Goal: Information Seeking & Learning: Learn about a topic

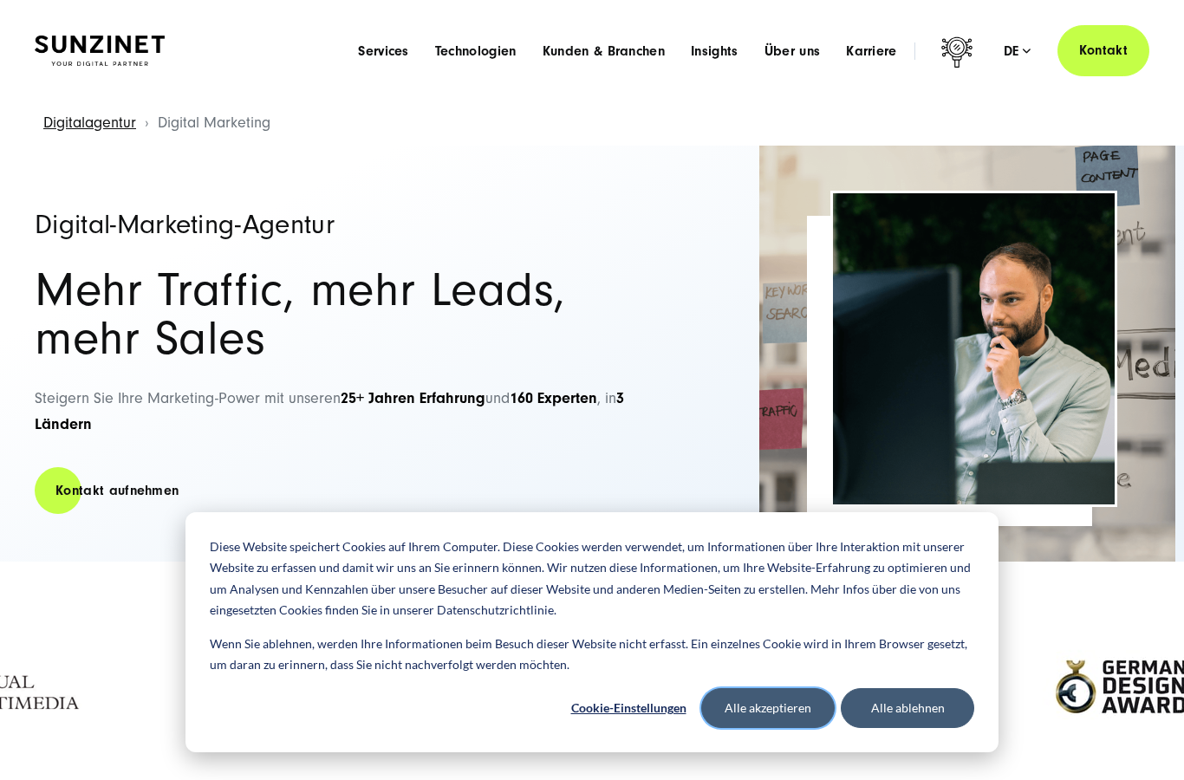
click at [793, 719] on button "Alle akzeptieren" at bounding box center [768, 708] width 134 height 40
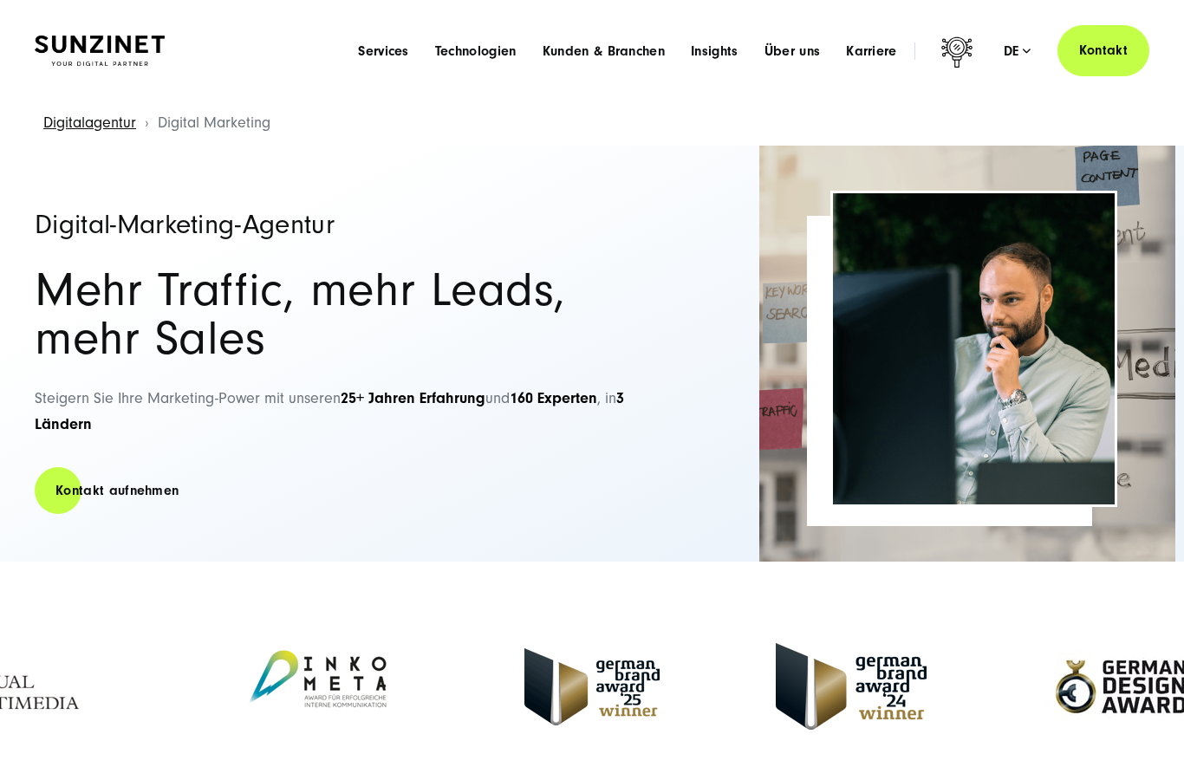
click at [637, 71] on div "Menu Services Menu Full Service Digitalagentur Wir lösen komplexe Herausforderu…" at bounding box center [747, 50] width 805 height 51
click at [627, 42] on li "Kunden & Branchen Menu Branchenerfahrung Maßgeschneiderte Lösungen für Ihren Br…" at bounding box center [604, 51] width 148 height 18
click at [627, 51] on span "Kunden & Branchen" at bounding box center [604, 50] width 122 height 17
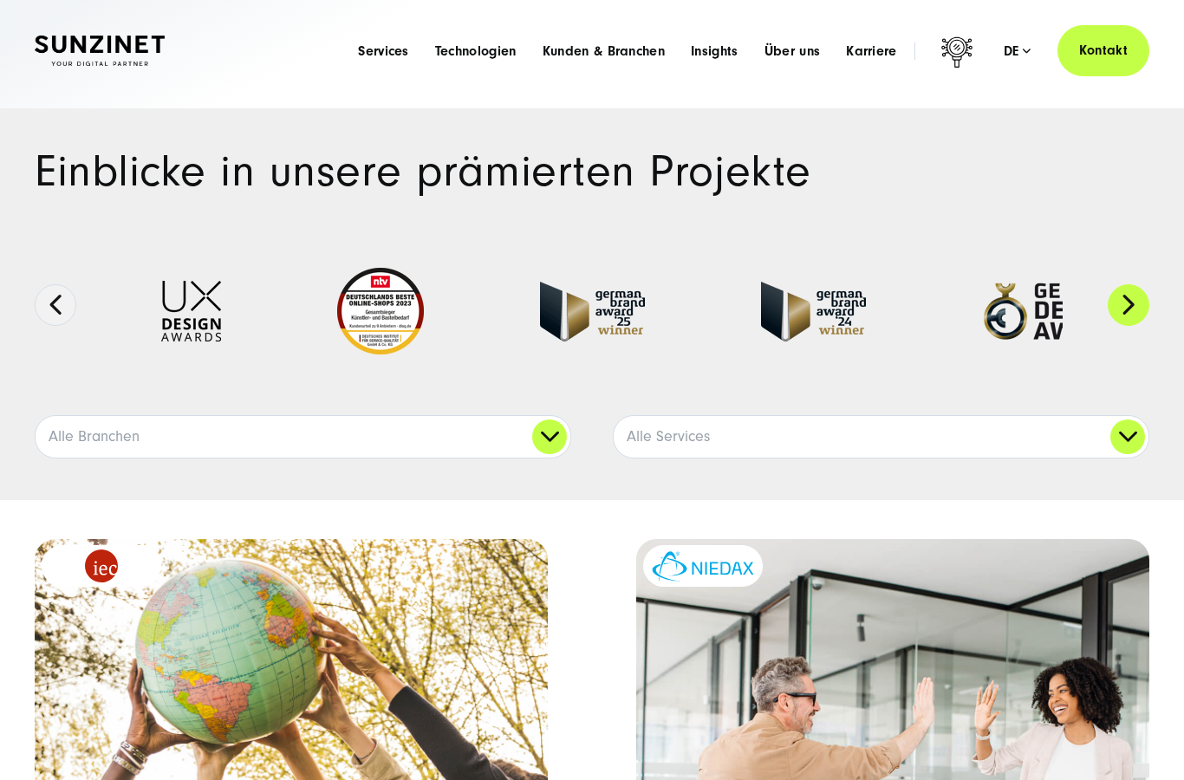
click at [1125, 307] on button "Next" at bounding box center [1129, 305] width 42 height 42
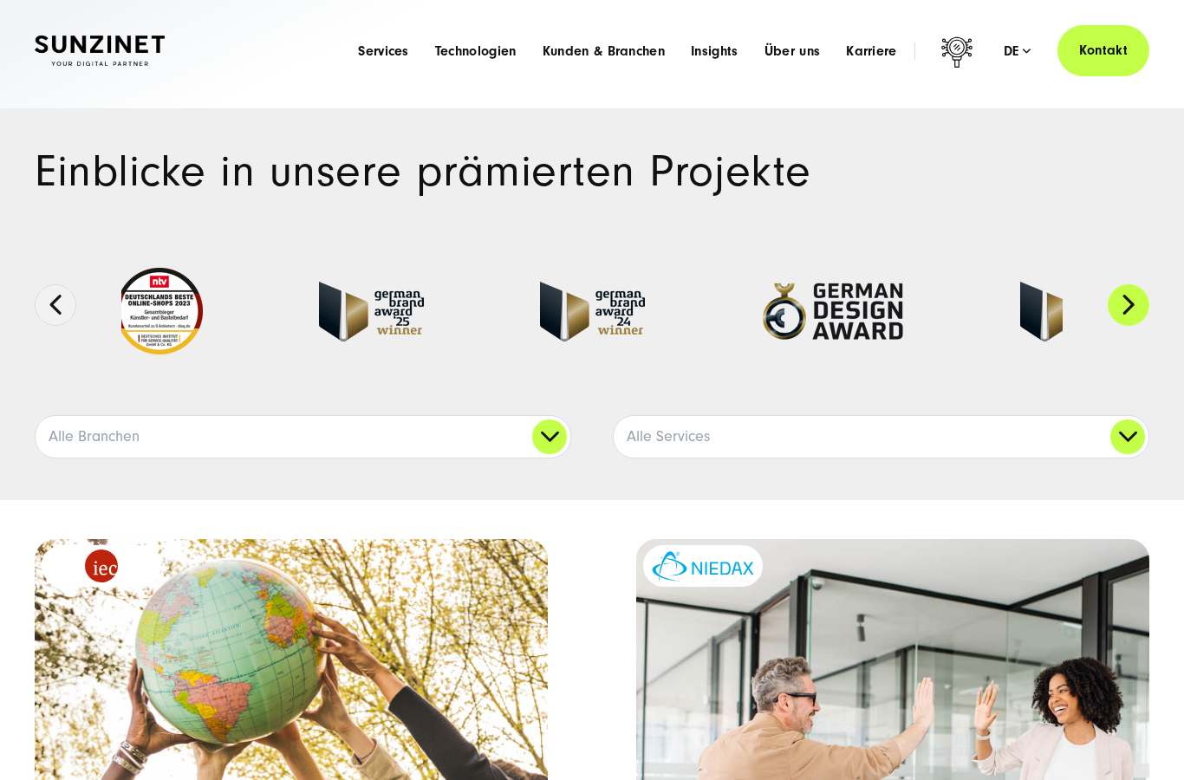
click at [1125, 307] on button "Next" at bounding box center [1129, 305] width 42 height 42
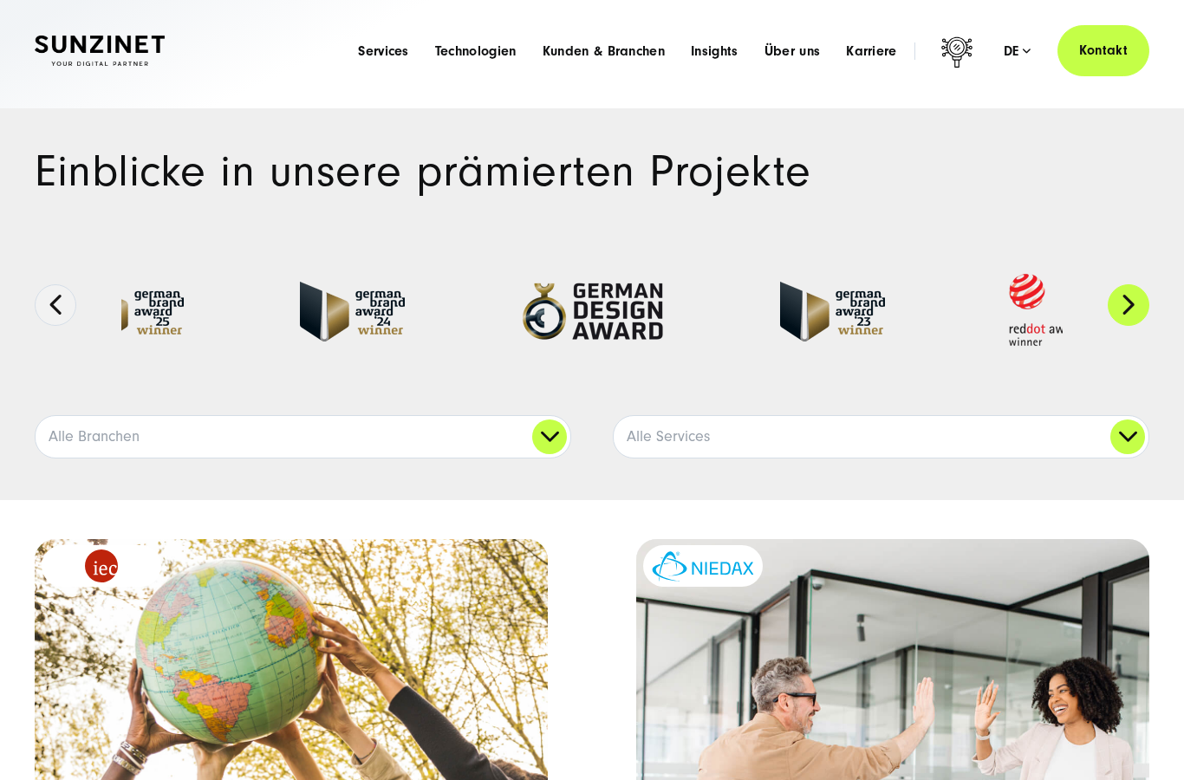
click at [1125, 308] on button "Next" at bounding box center [1129, 305] width 42 height 42
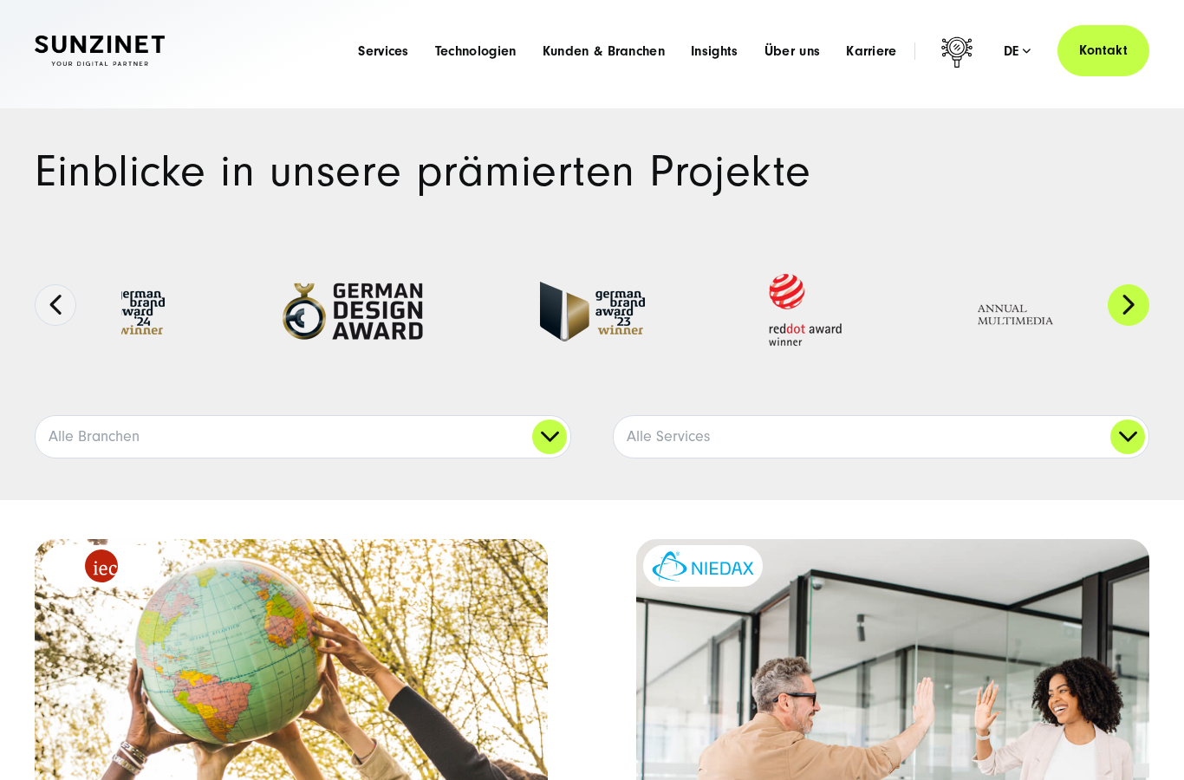
click at [1125, 308] on button "Next" at bounding box center [1129, 305] width 42 height 42
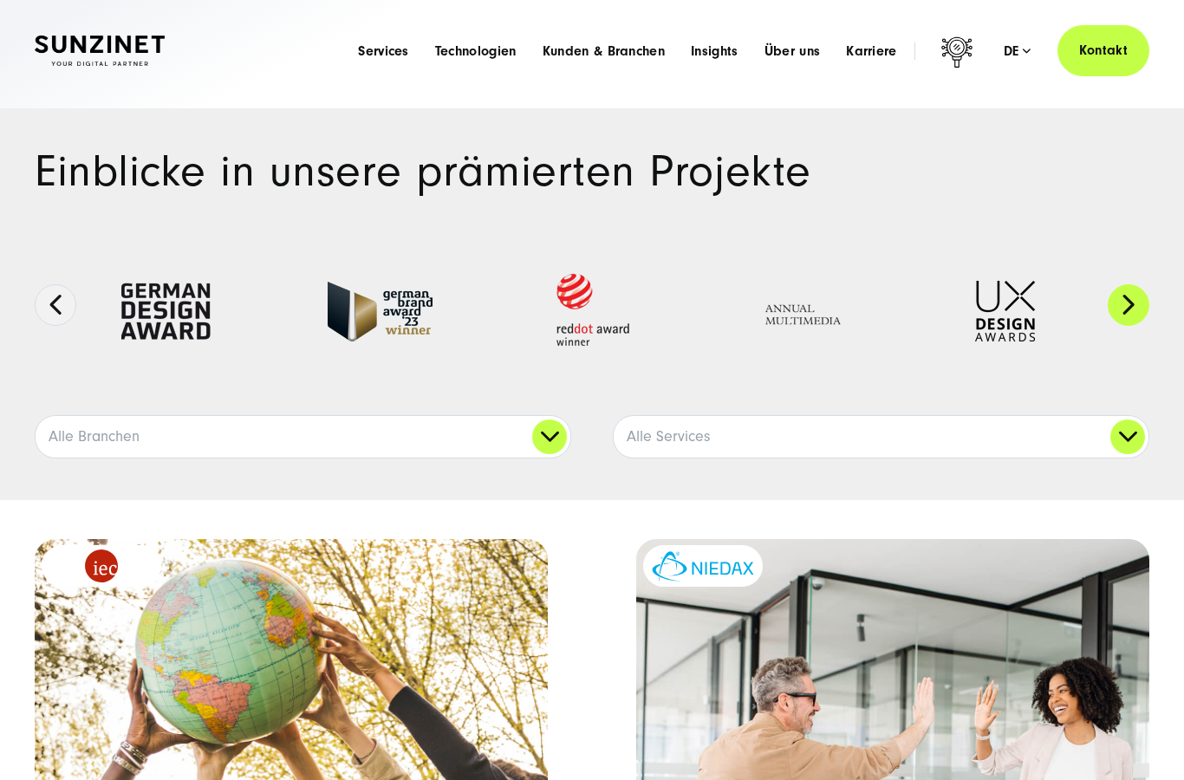
click at [1125, 308] on button "Next" at bounding box center [1129, 305] width 42 height 42
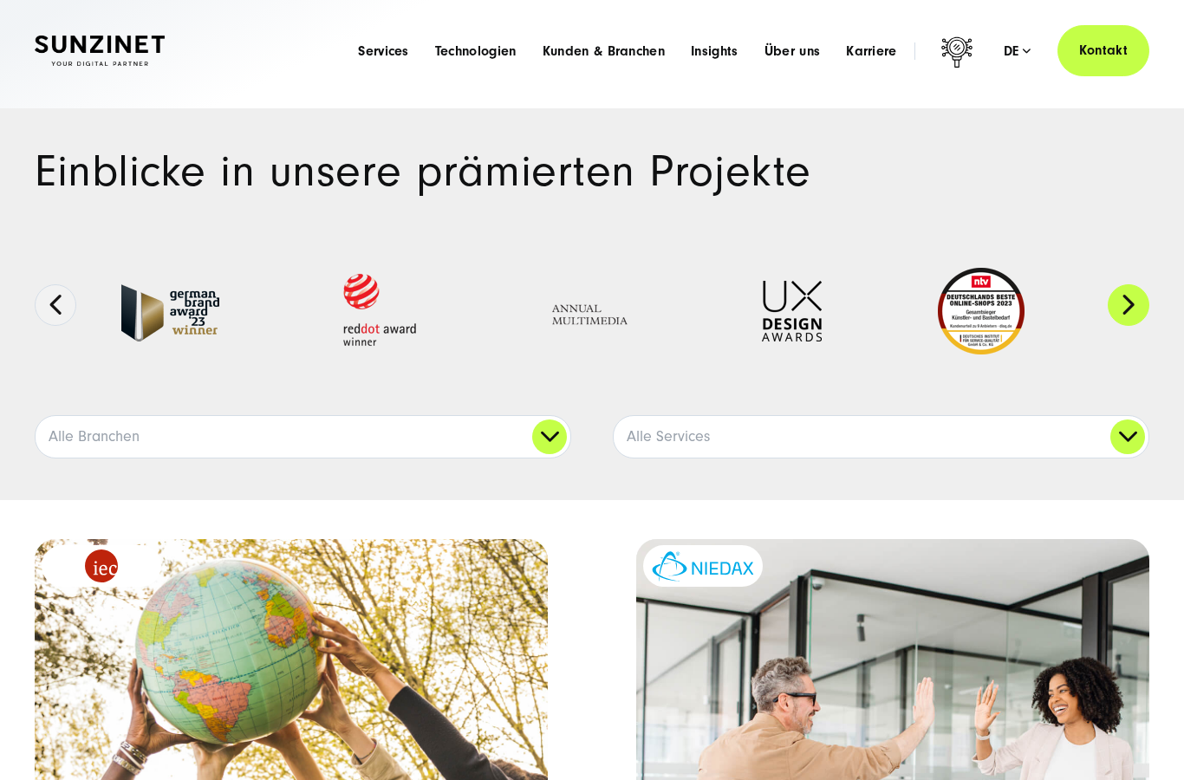
click at [1125, 308] on button "Next" at bounding box center [1129, 305] width 42 height 42
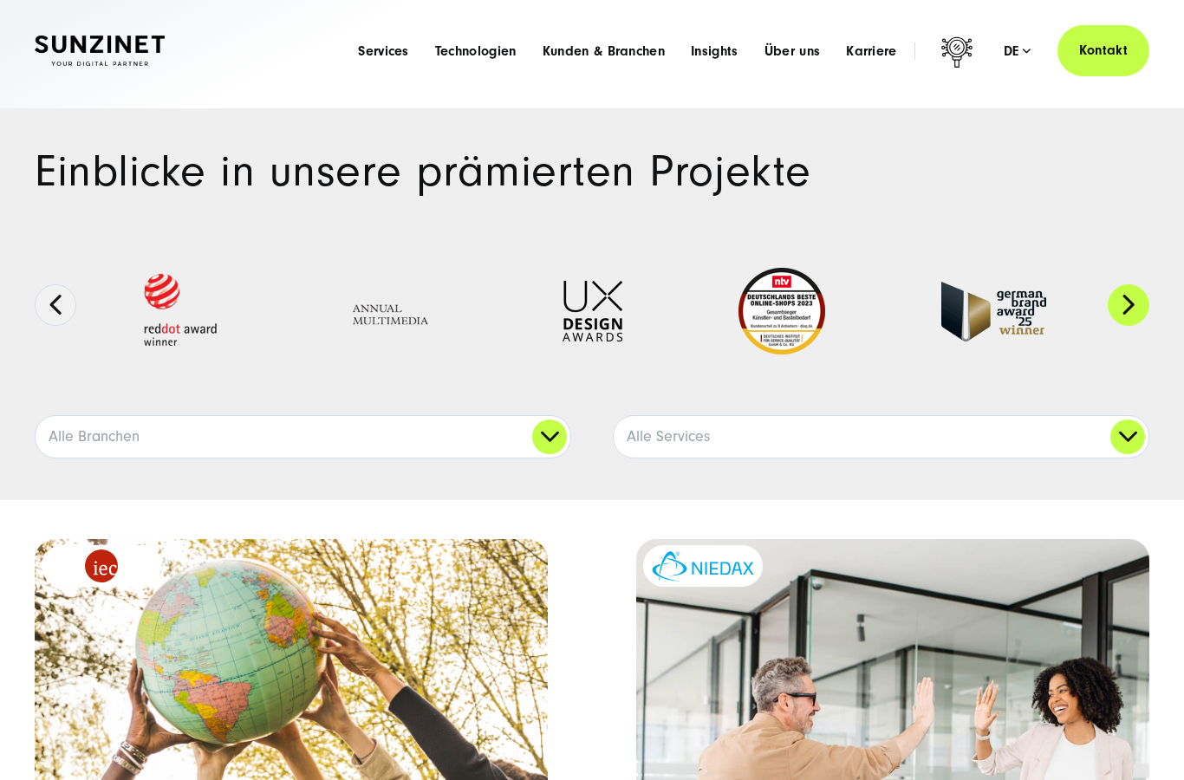
click at [1125, 308] on button "Next" at bounding box center [1129, 305] width 42 height 42
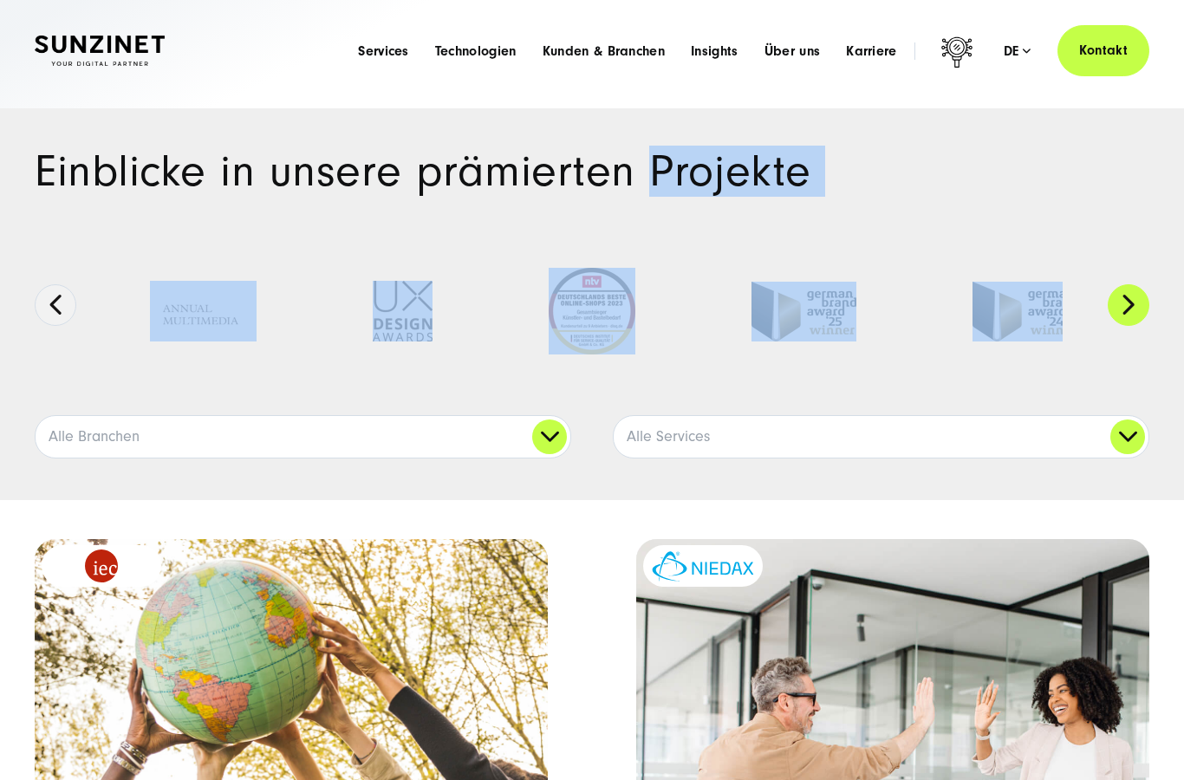
click at [1125, 308] on button "Next" at bounding box center [1129, 305] width 42 height 42
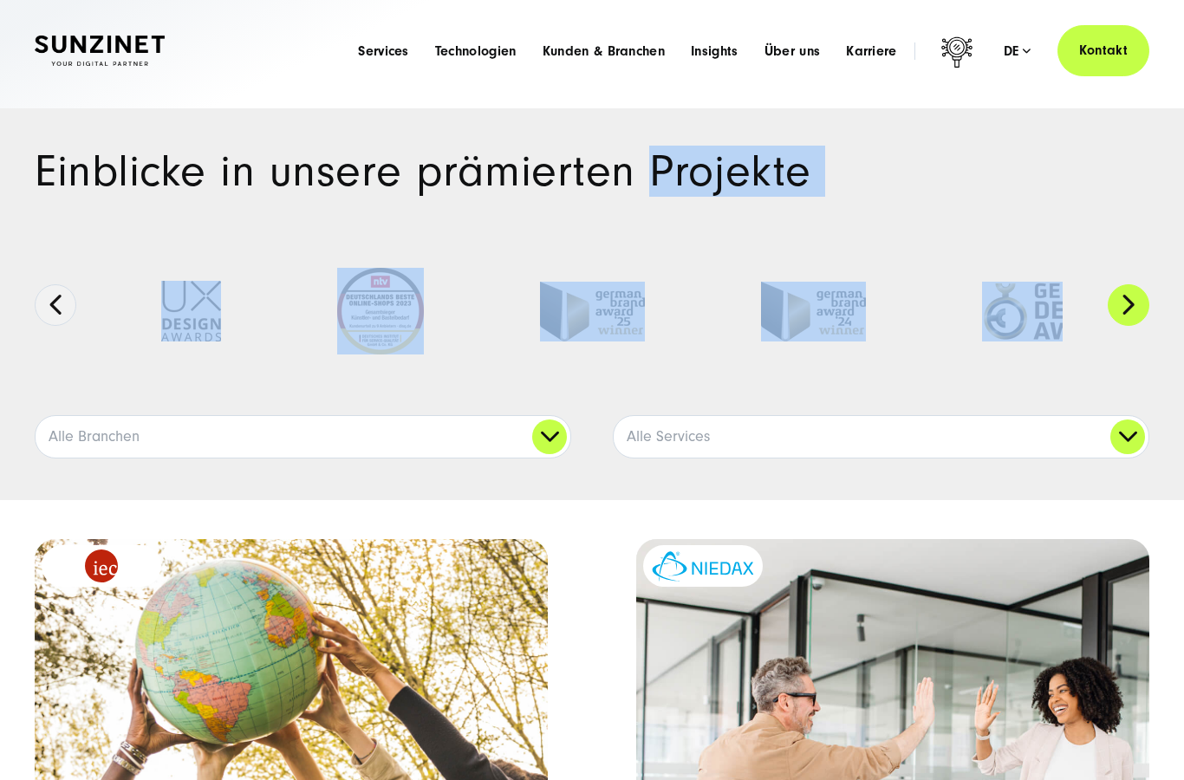
click at [1126, 308] on button "Next" at bounding box center [1129, 305] width 42 height 42
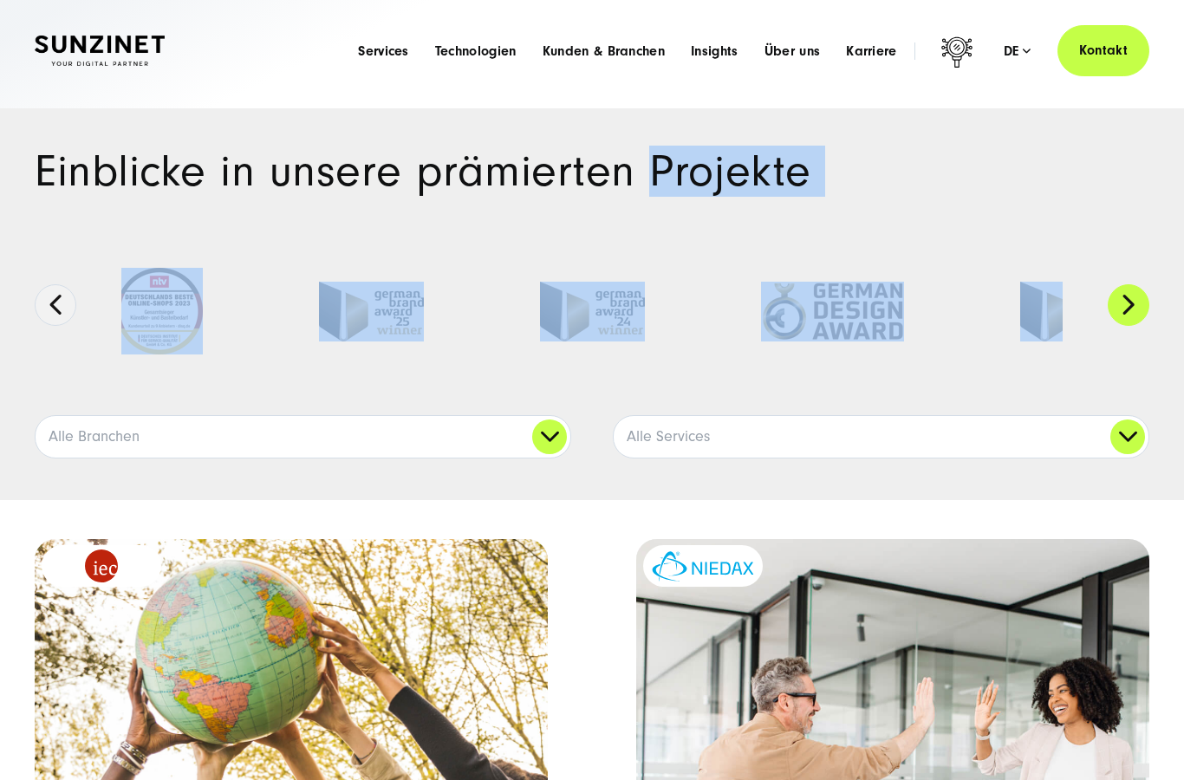
click at [1126, 308] on button "Next" at bounding box center [1129, 305] width 42 height 42
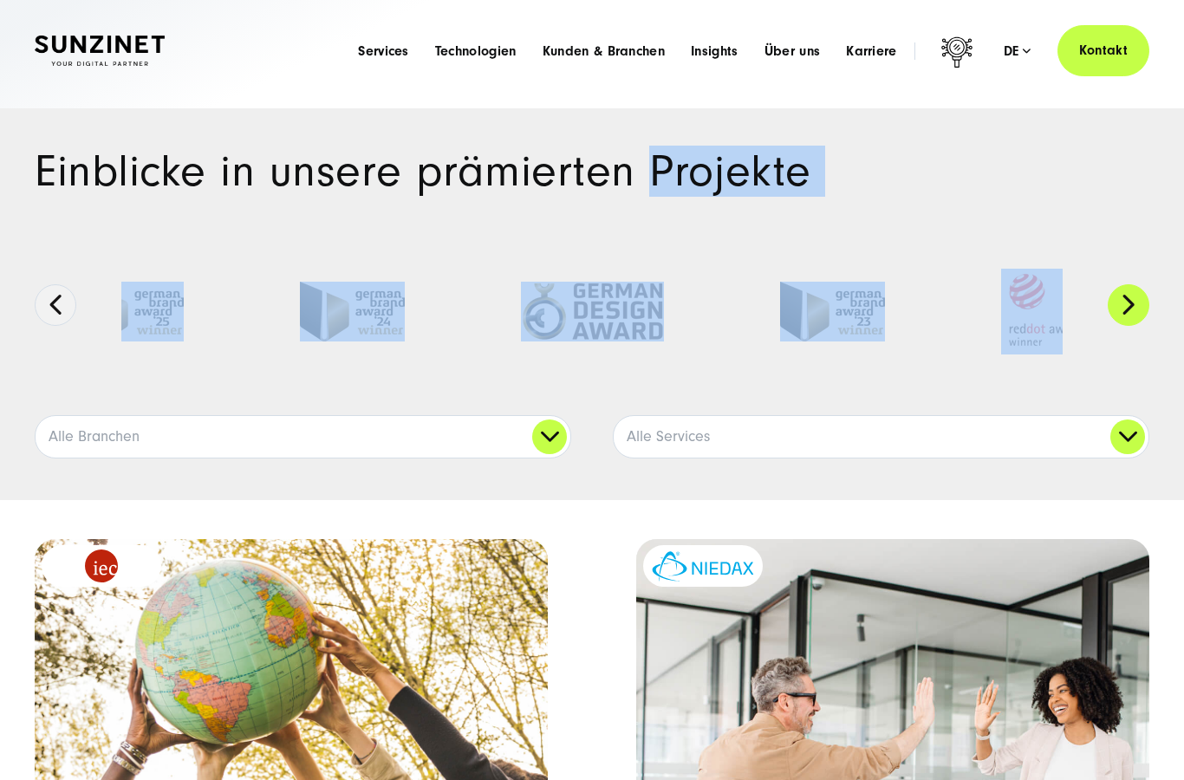
click at [1126, 308] on button "Next" at bounding box center [1129, 305] width 42 height 42
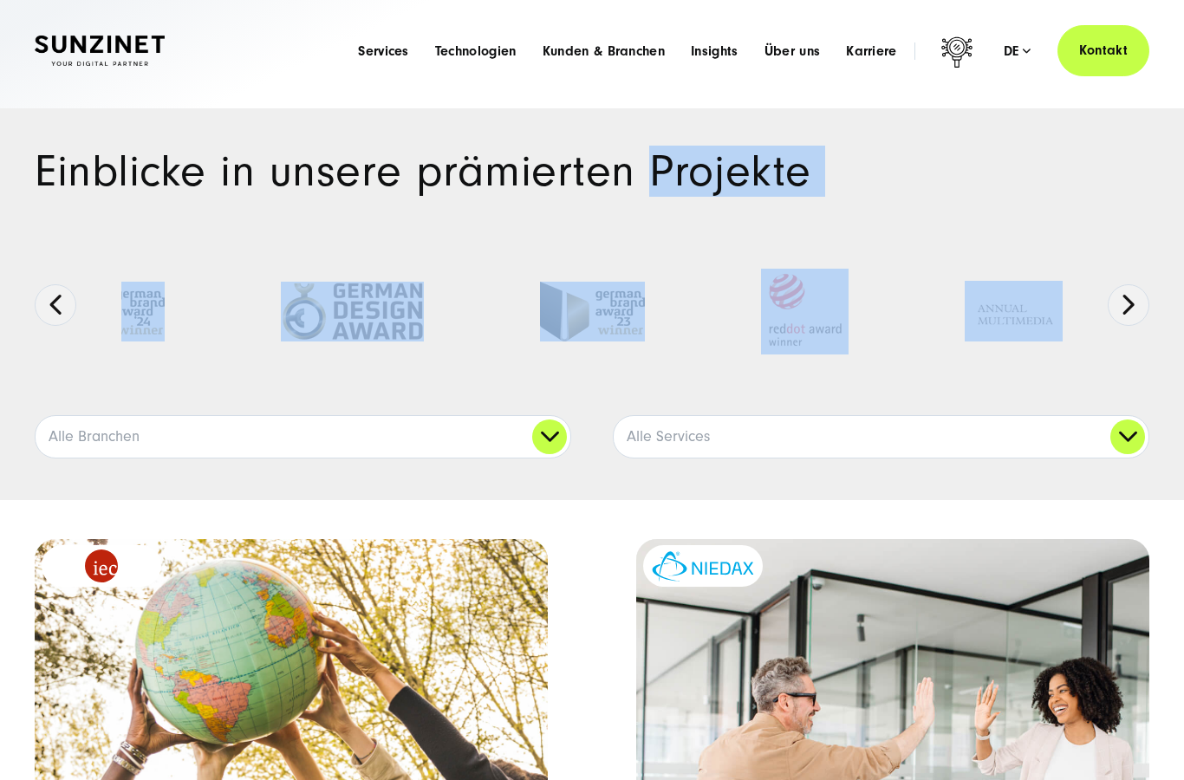
click at [1020, 372] on div at bounding box center [592, 327] width 1046 height 178
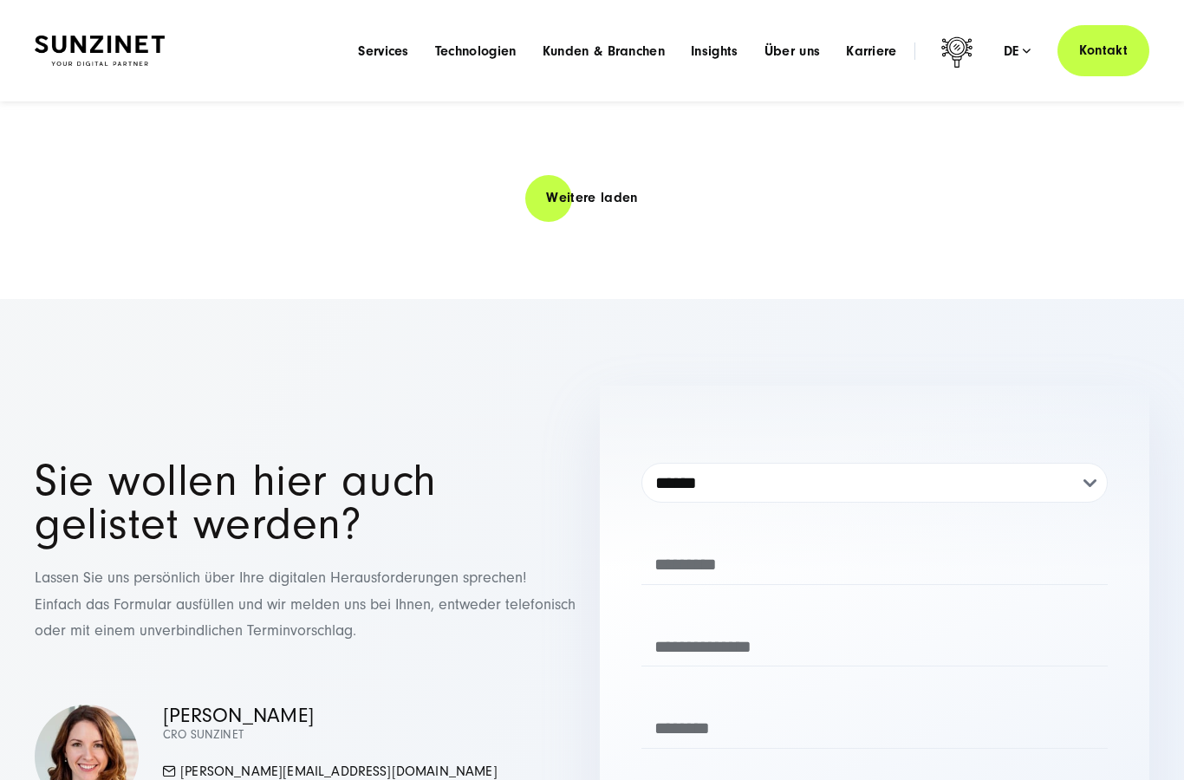
scroll to position [6022, 0]
click at [618, 212] on link "Weitere laden" at bounding box center [591, 198] width 133 height 49
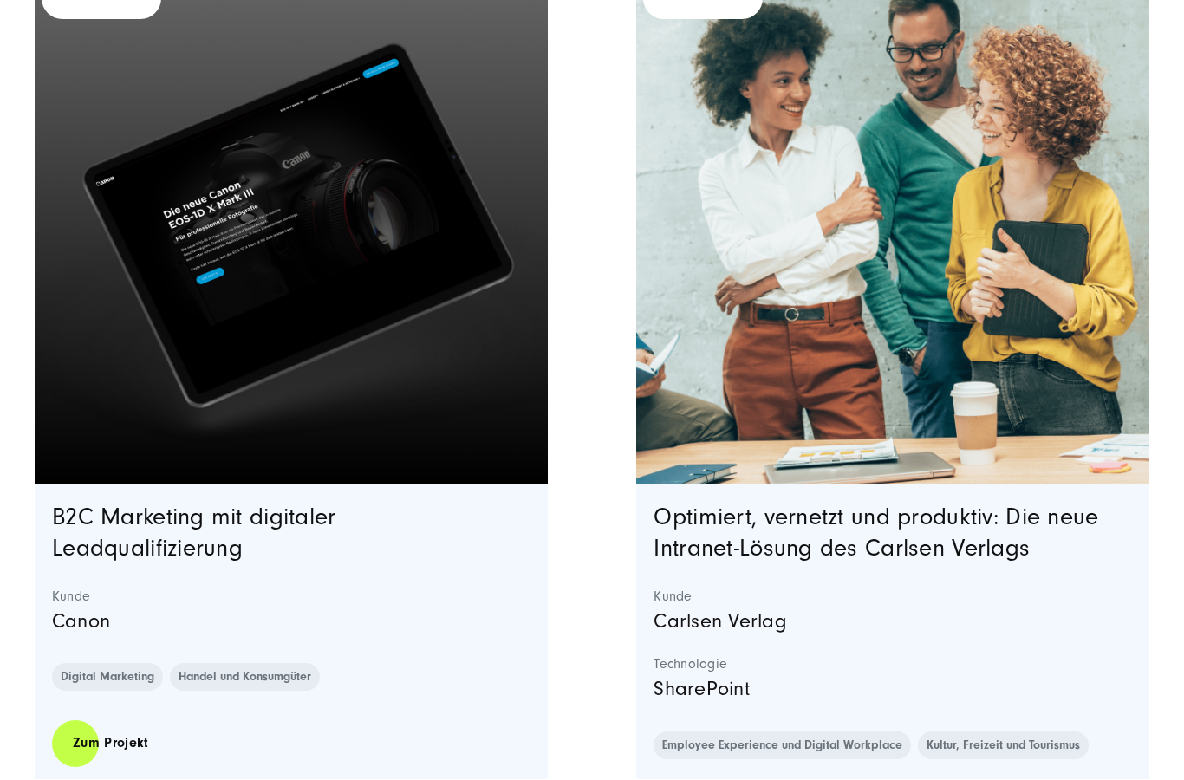
scroll to position [8904, 0]
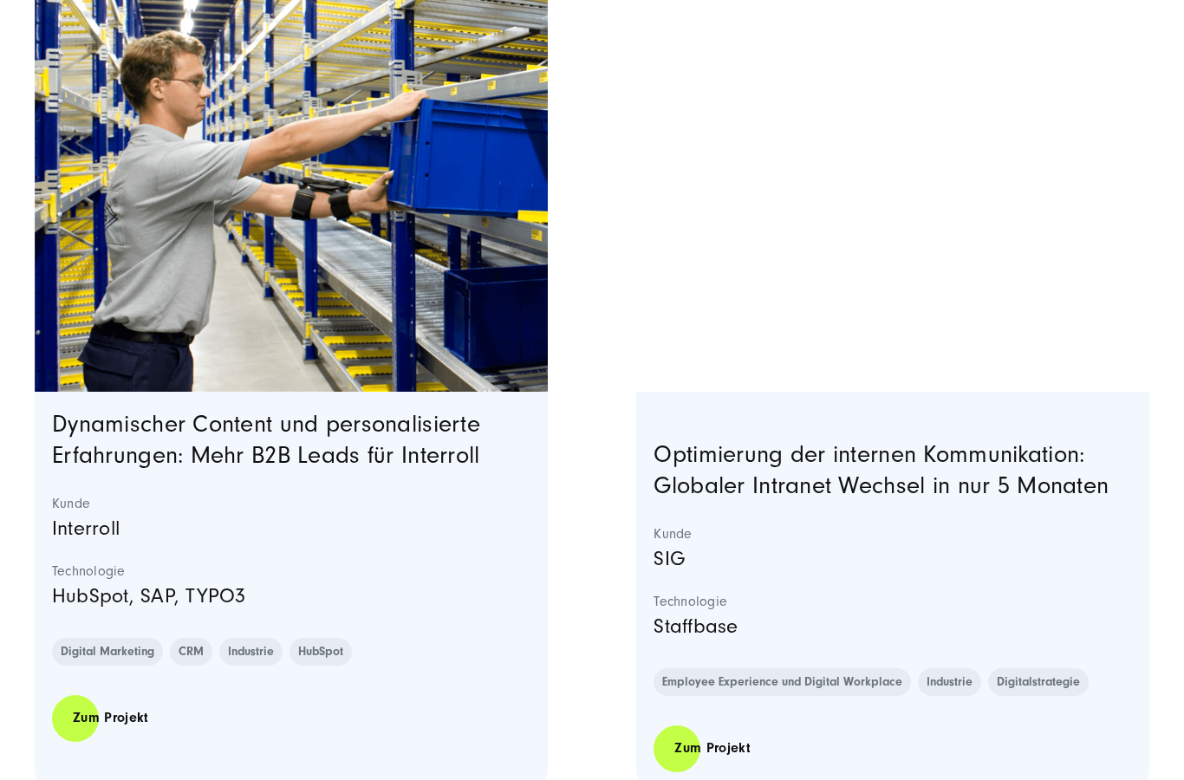
drag, startPoint x: 618, startPoint y: 212, endPoint x: -1, endPoint y: -8834, distance: 9067.1
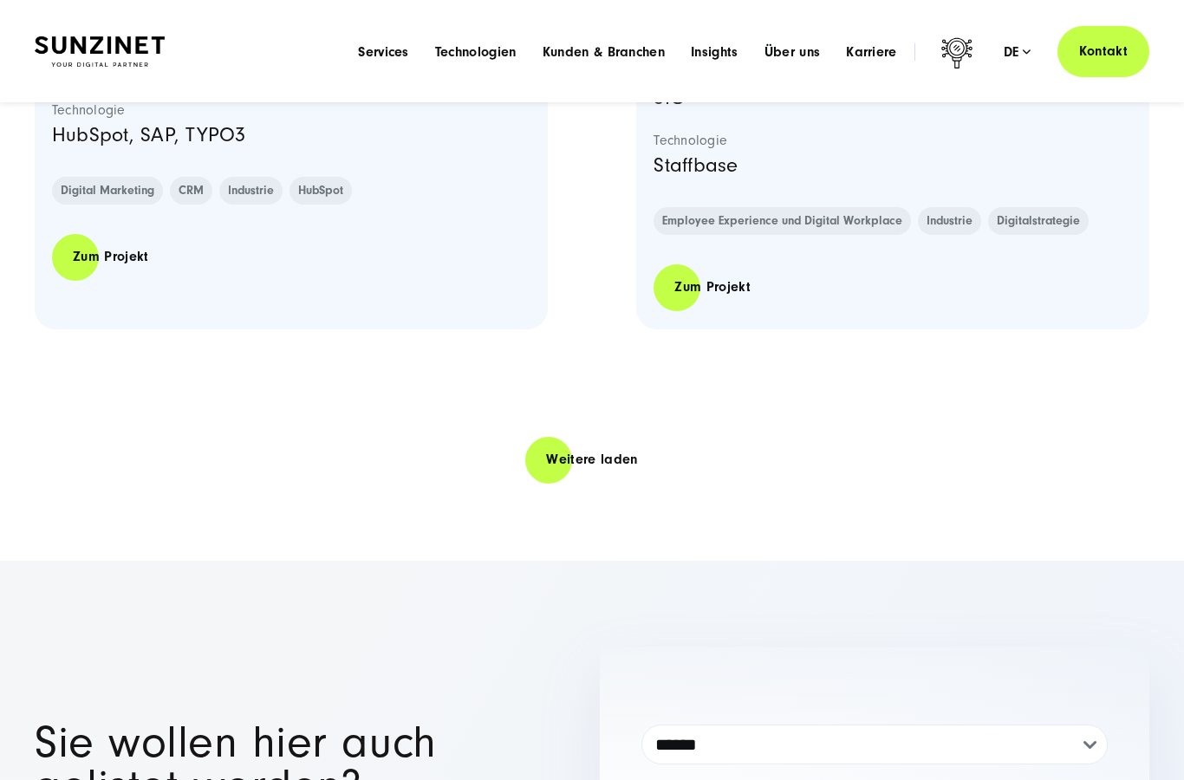
scroll to position [11309, 0]
click at [585, 467] on link "Weitere laden" at bounding box center [591, 459] width 133 height 49
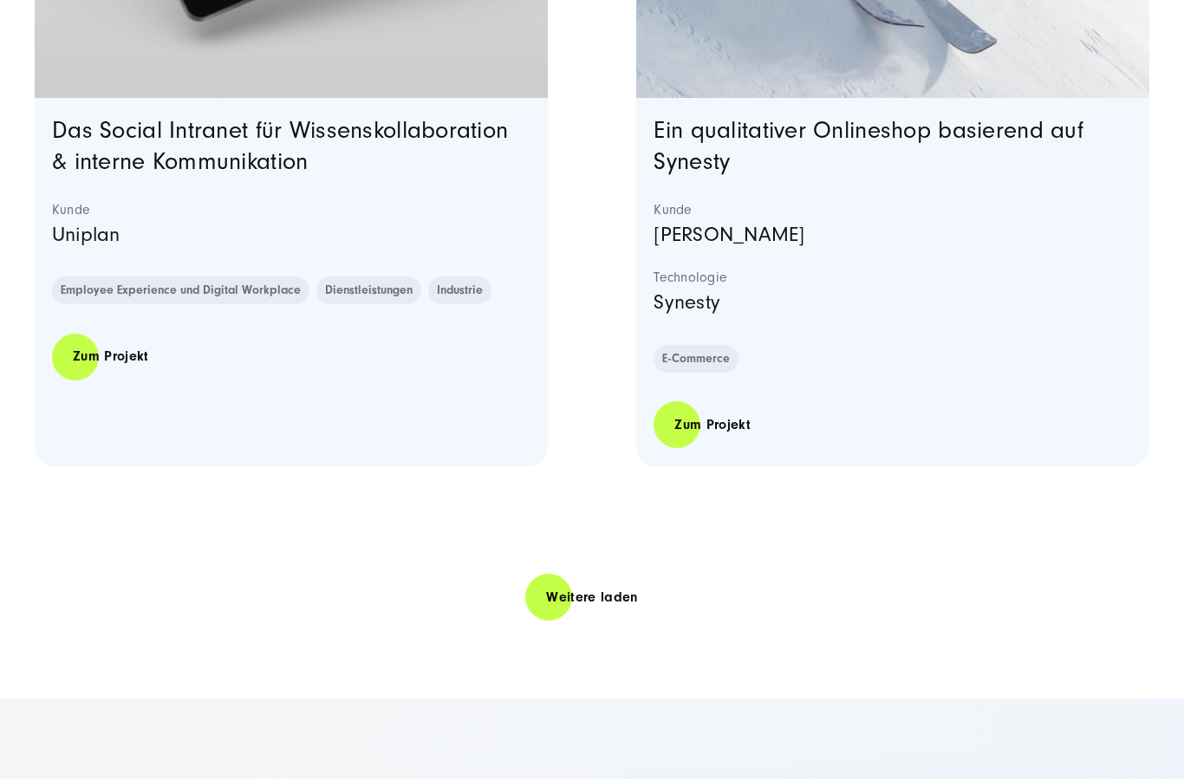
scroll to position [16756, 0]
click at [589, 573] on link "Weitere laden" at bounding box center [591, 597] width 133 height 49
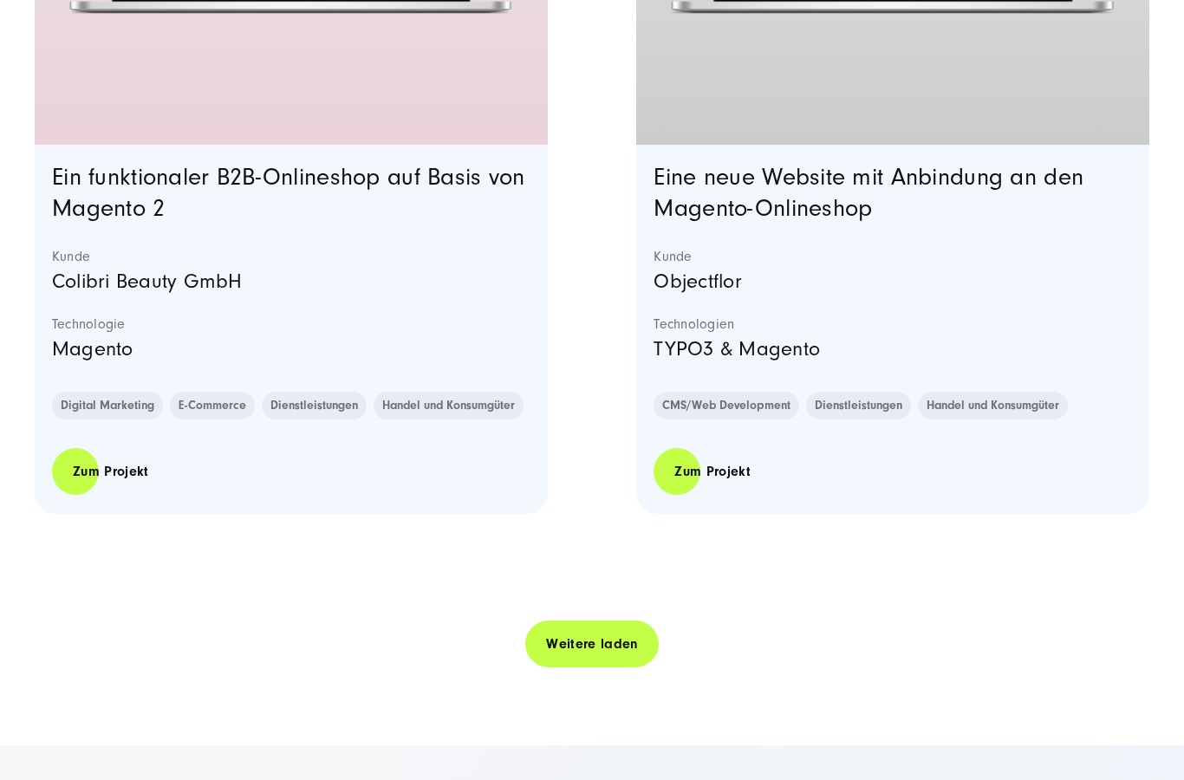
scroll to position [22294, 0]
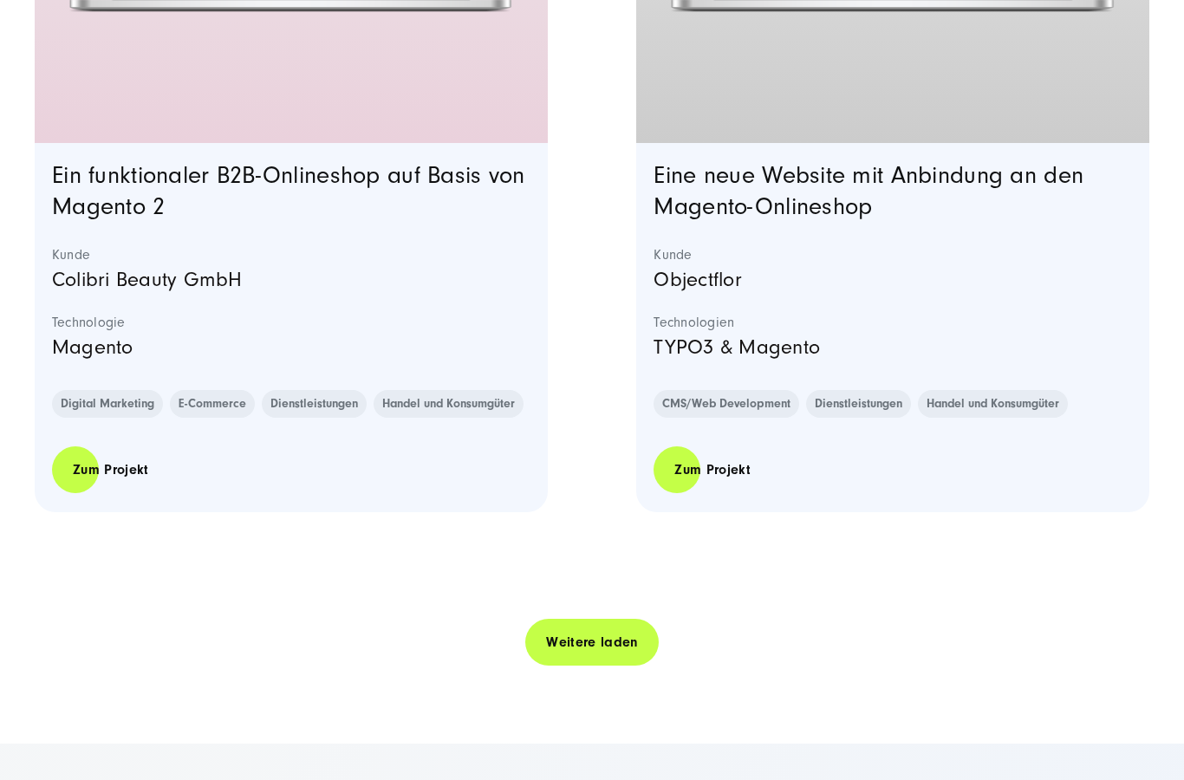
click at [583, 627] on link "Weitere laden" at bounding box center [591, 642] width 133 height 49
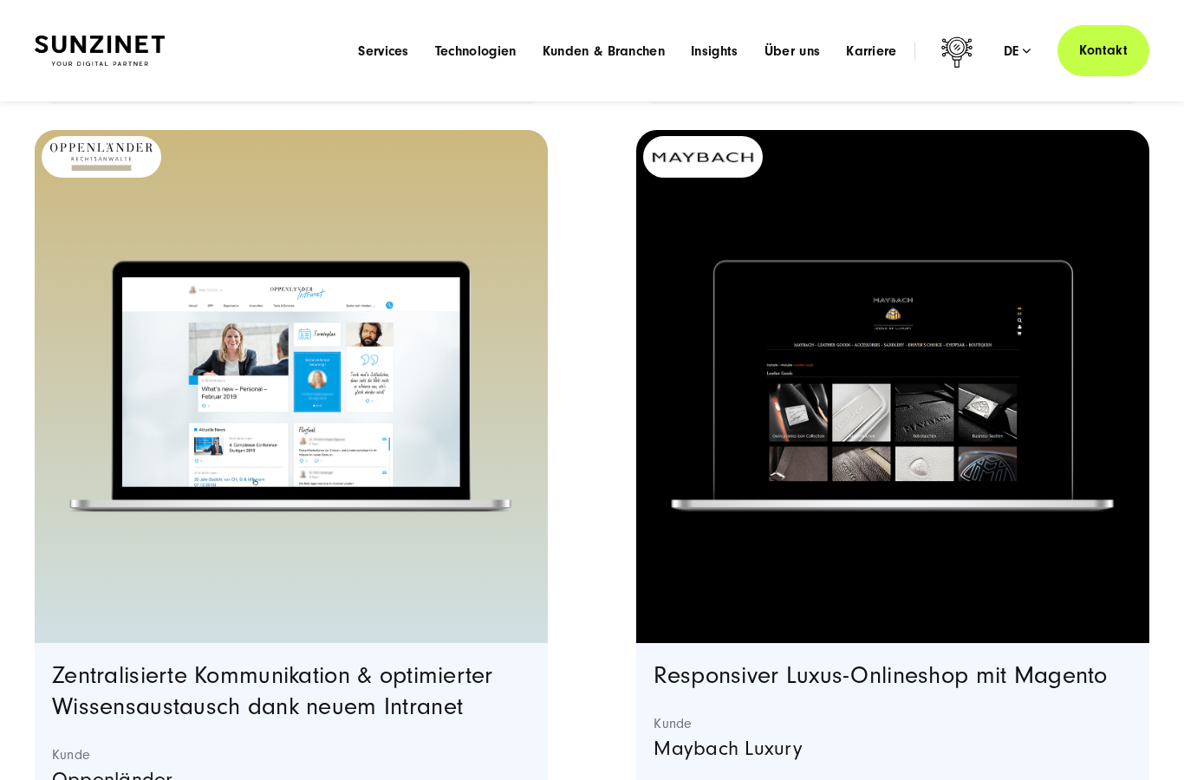
scroll to position [27443, 0]
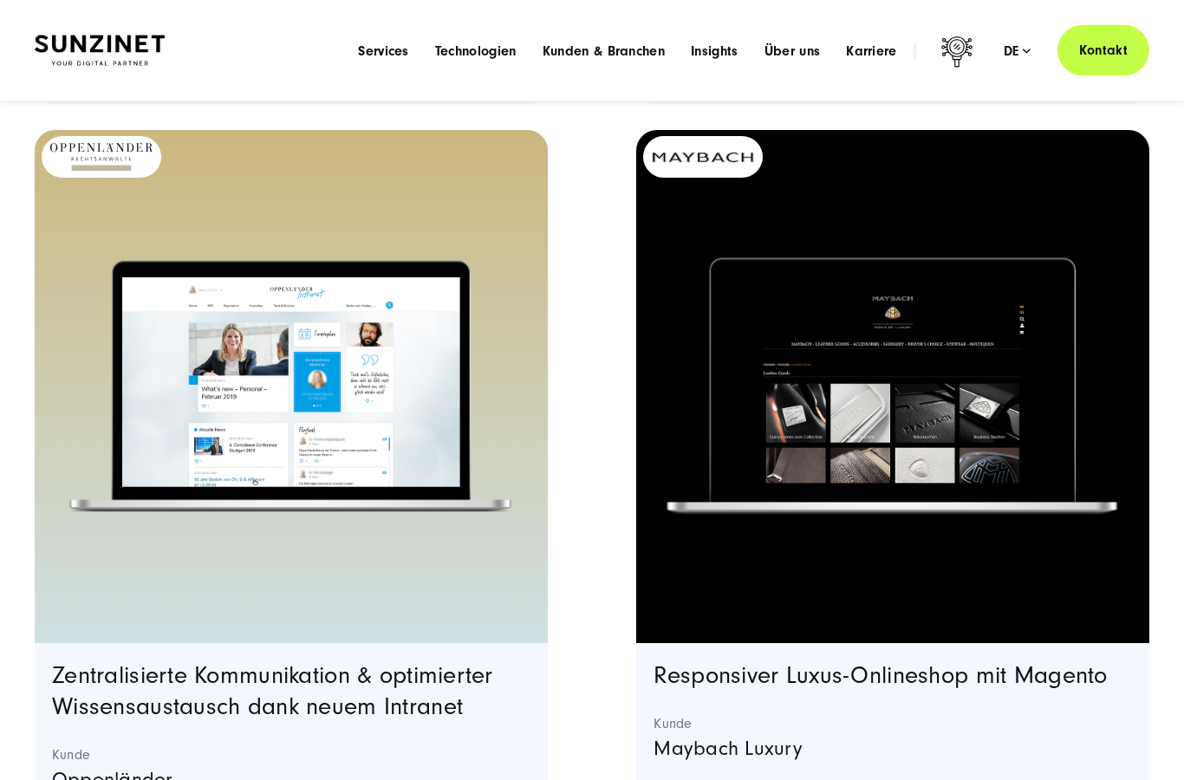
click at [1070, 510] on img "Featured image: - Read full post: Maybach Luxury | Website Relaunch | SUNZINET" at bounding box center [893, 388] width 471 height 294
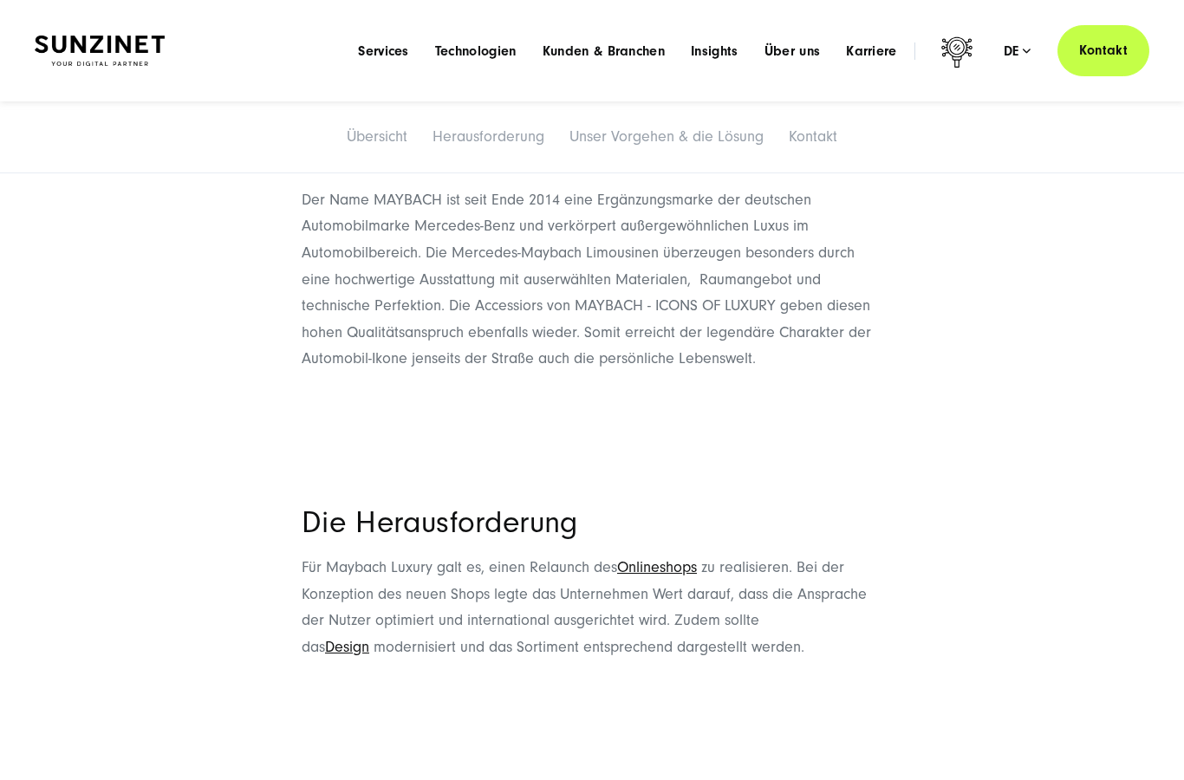
scroll to position [744, 0]
click at [858, 54] on span "Karriere" at bounding box center [871, 50] width 51 height 17
